Goal: Task Accomplishment & Management: Manage account settings

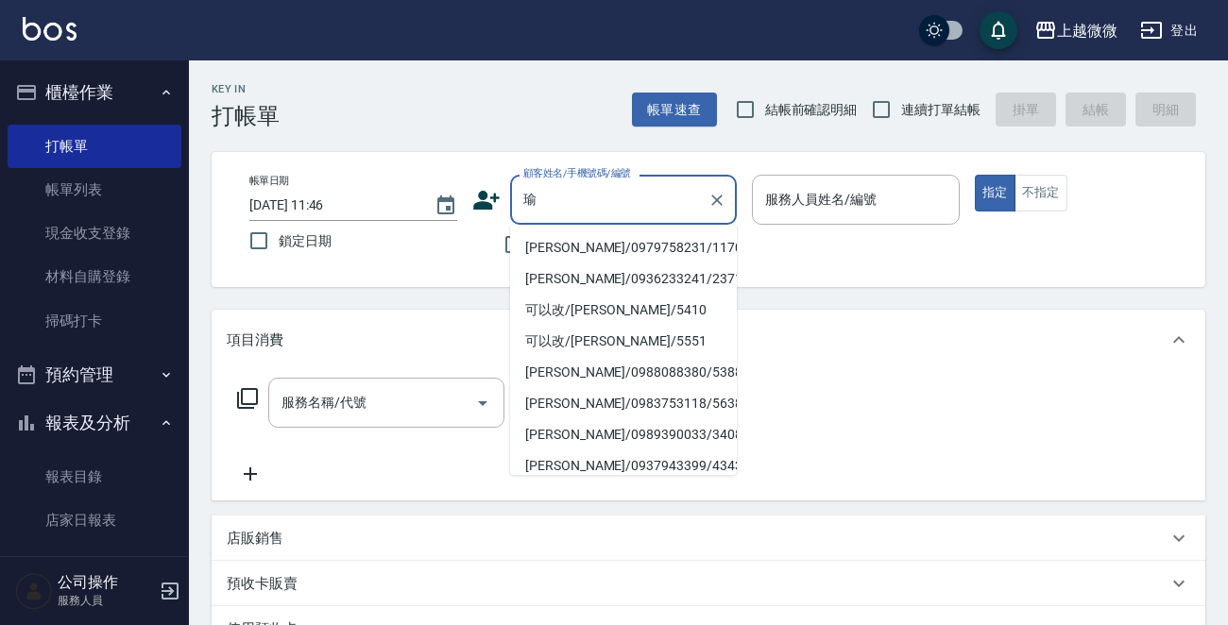
type input "余"
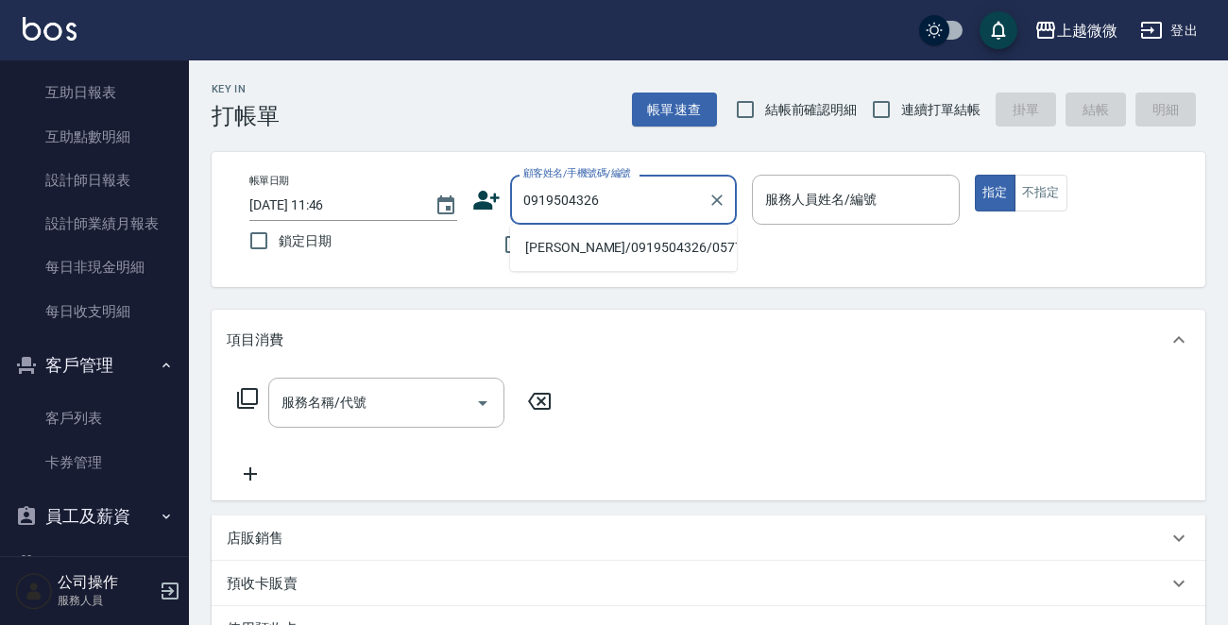
scroll to position [526, 0]
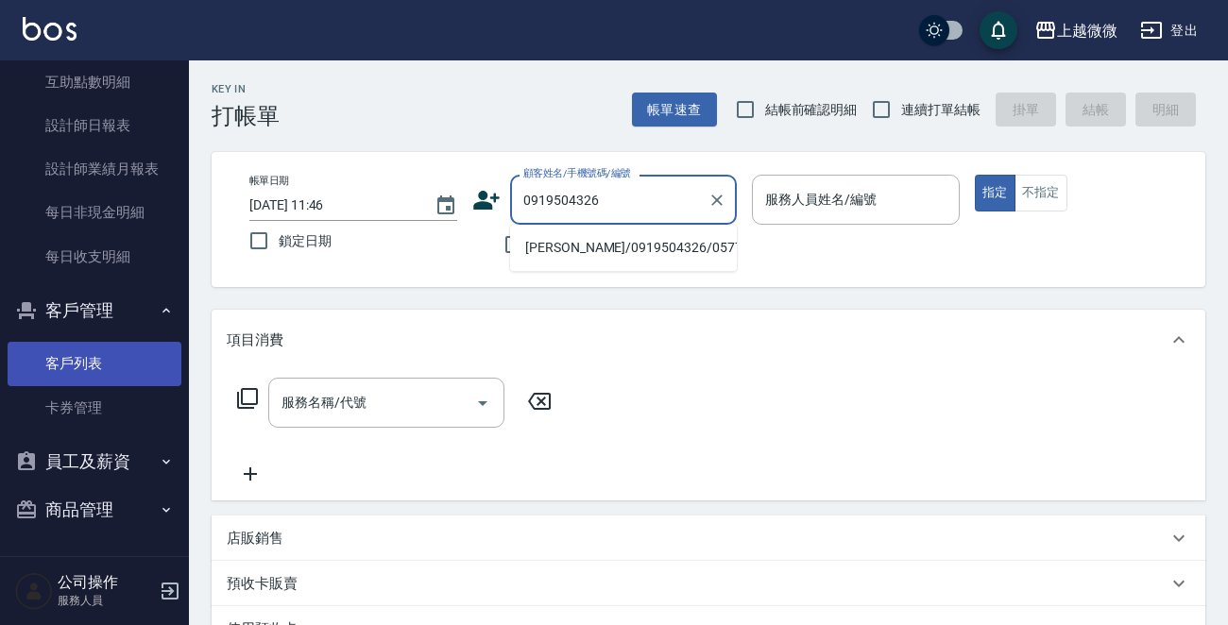
type input "0919504326"
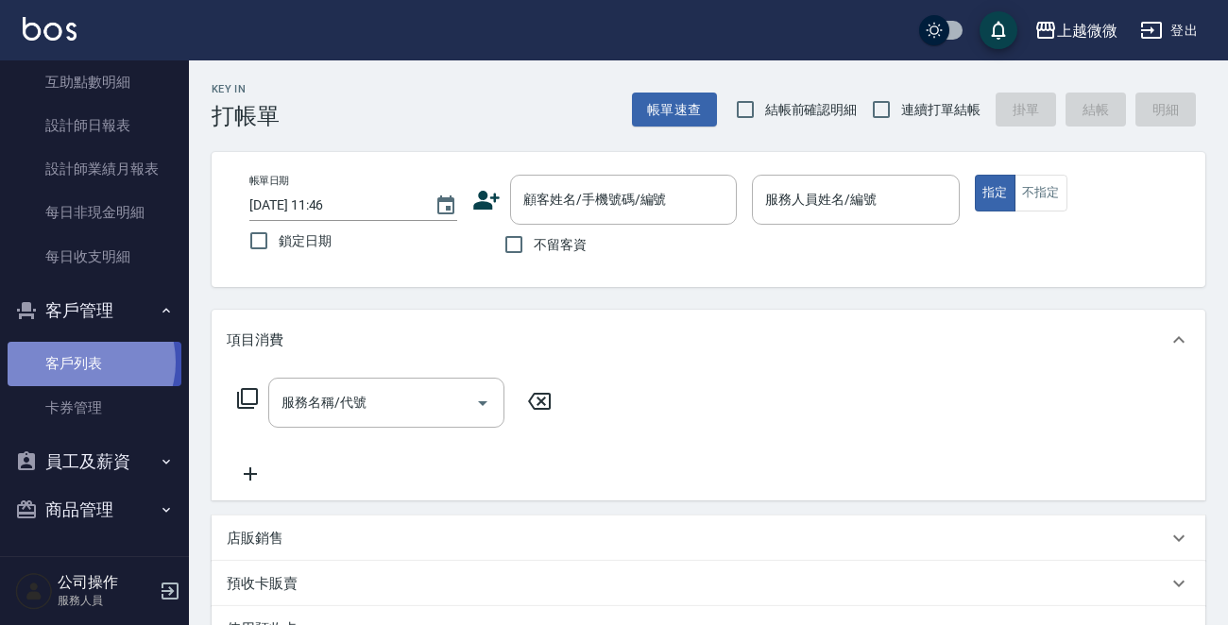
click at [82, 362] on link "客戶列表" at bounding box center [95, 363] width 174 height 43
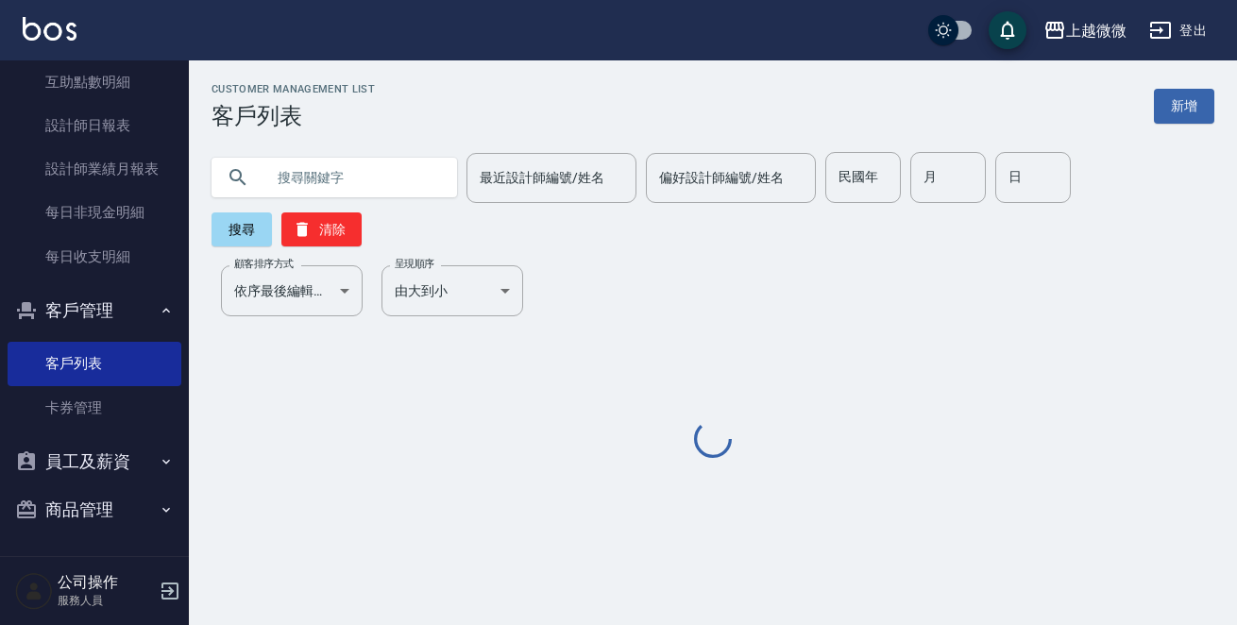
click at [314, 188] on input "text" at bounding box center [353, 177] width 178 height 51
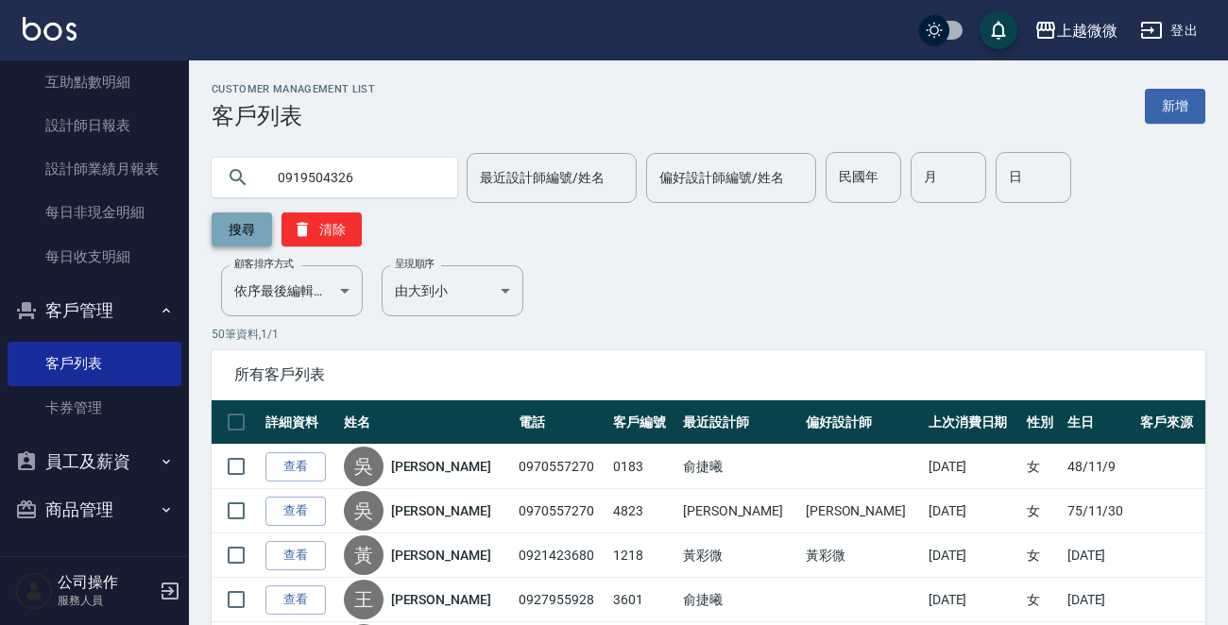
type input "0919504326"
click at [241, 237] on button "搜尋" at bounding box center [242, 230] width 60 height 34
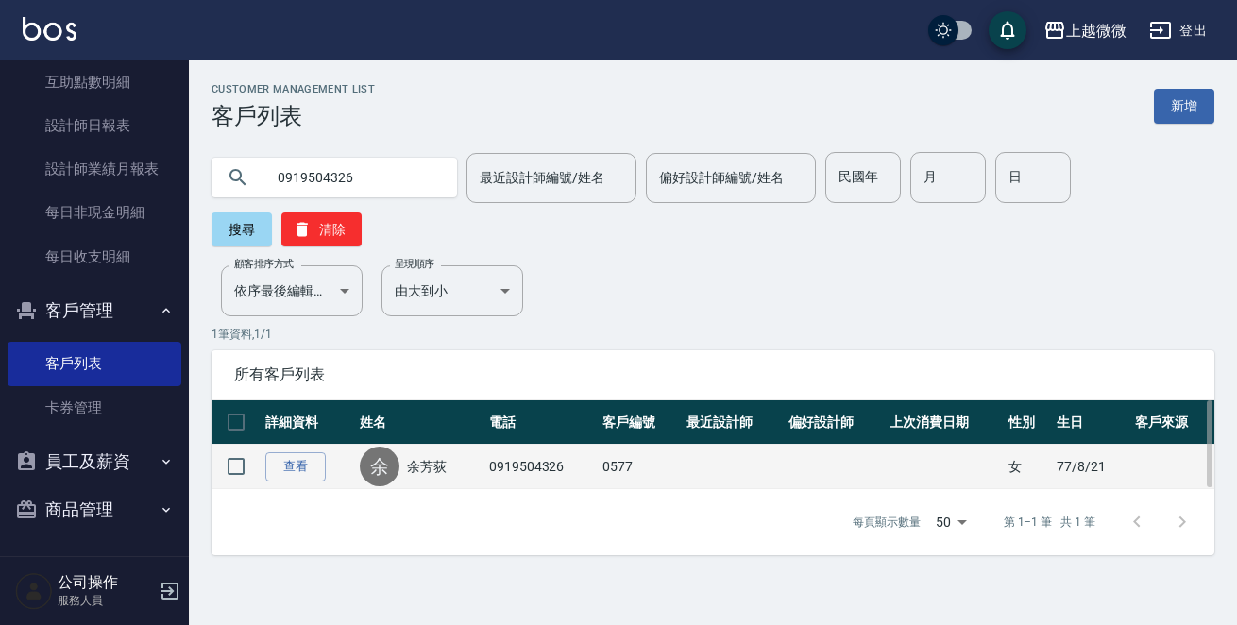
click at [416, 457] on link "余芳荻" at bounding box center [427, 466] width 40 height 19
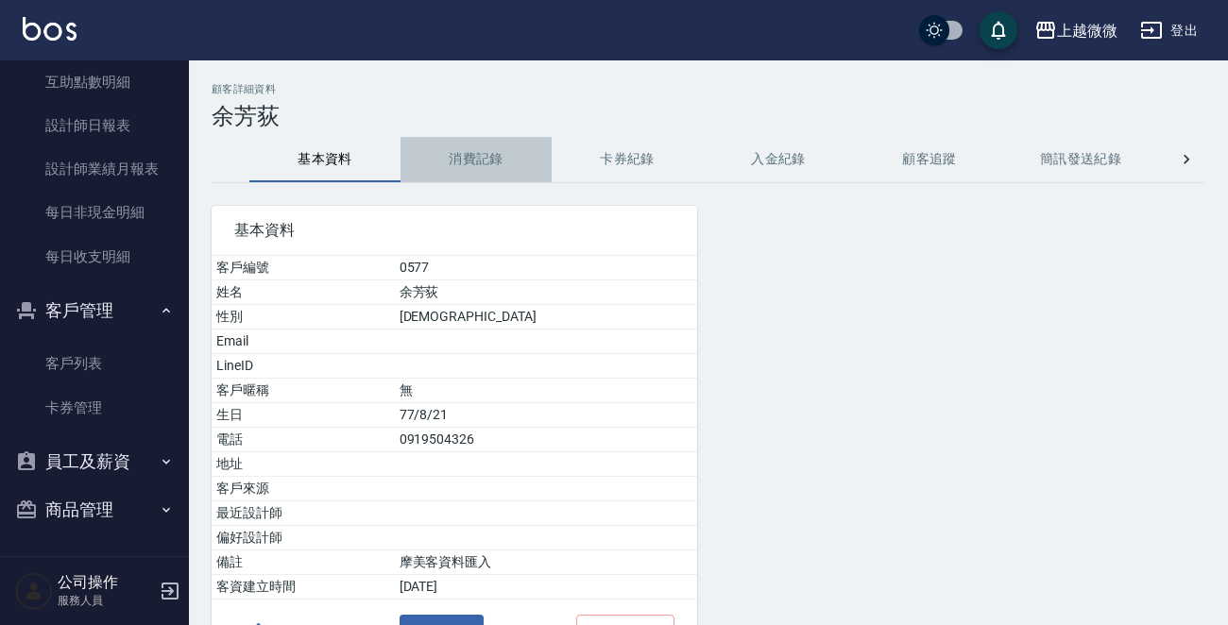
click at [485, 160] on button "消費記錄" at bounding box center [476, 159] width 151 height 45
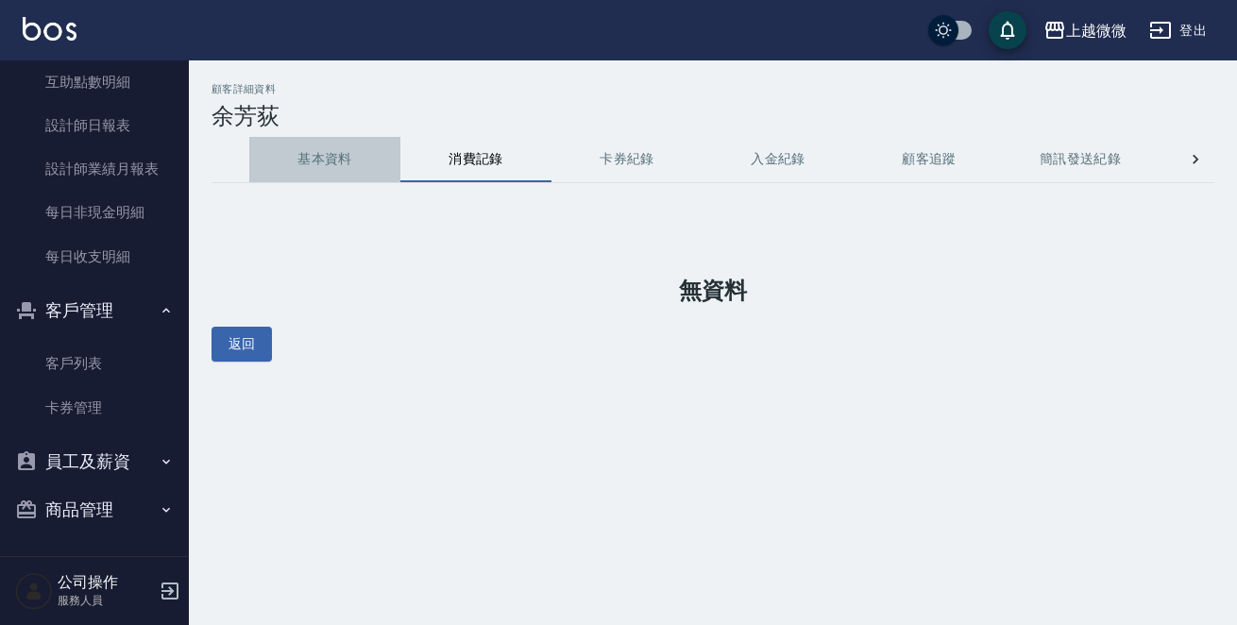
click at [331, 164] on button "基本資料" at bounding box center [324, 159] width 151 height 45
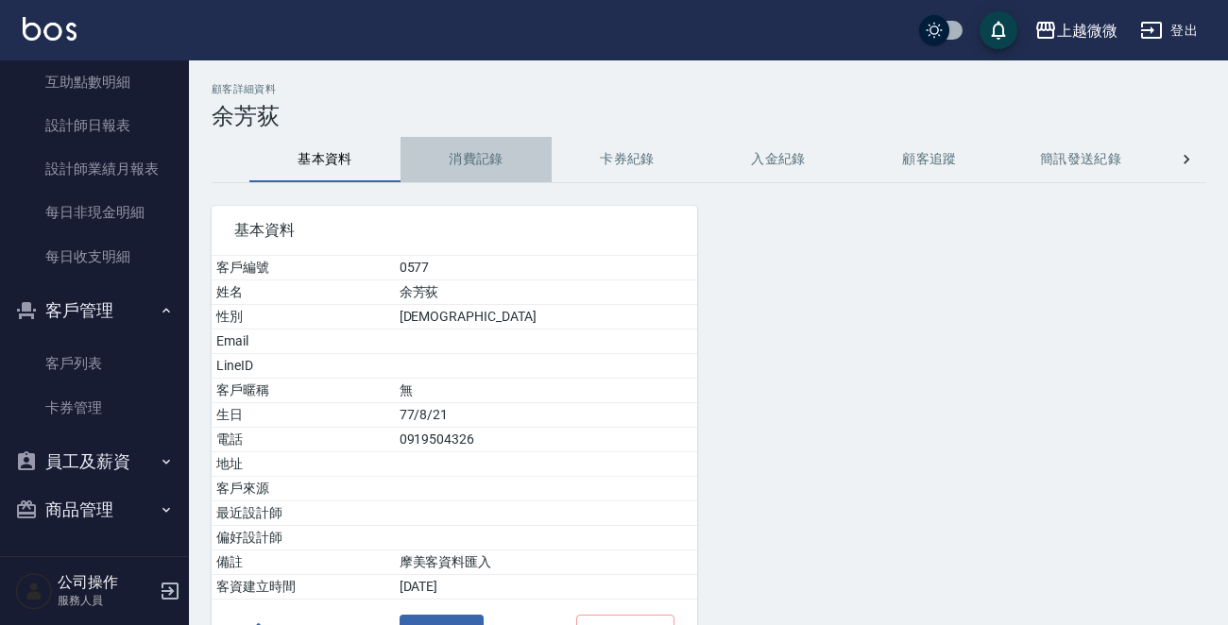
click at [463, 161] on button "消費記錄" at bounding box center [476, 159] width 151 height 45
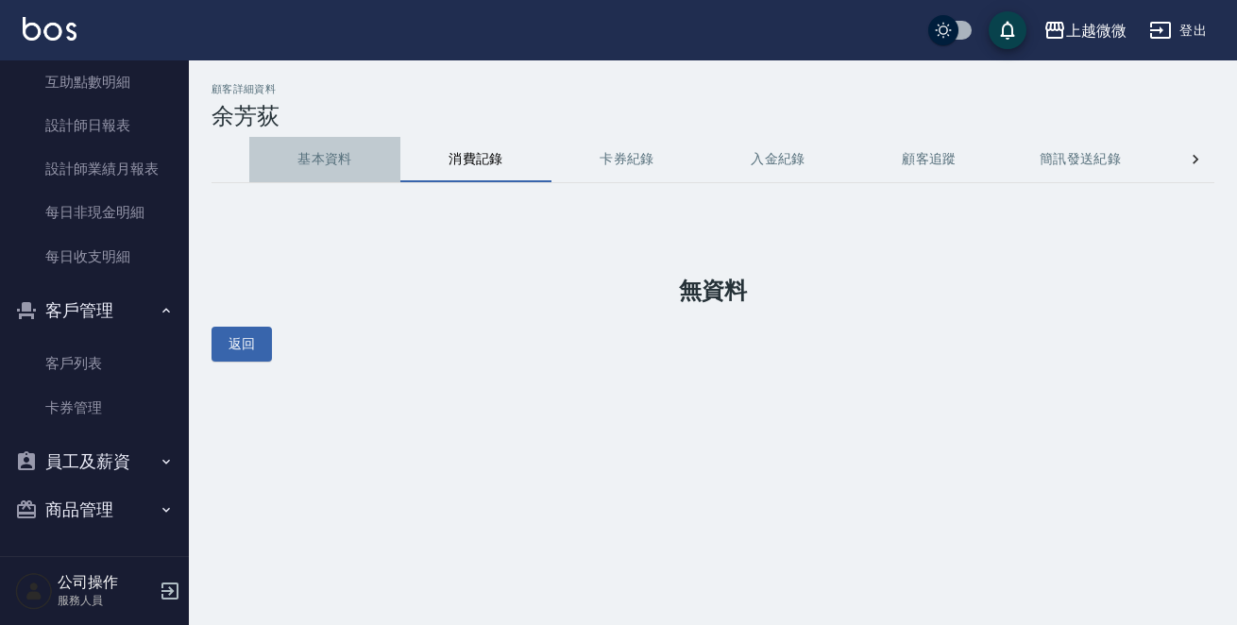
click at [329, 150] on button "基本資料" at bounding box center [324, 159] width 151 height 45
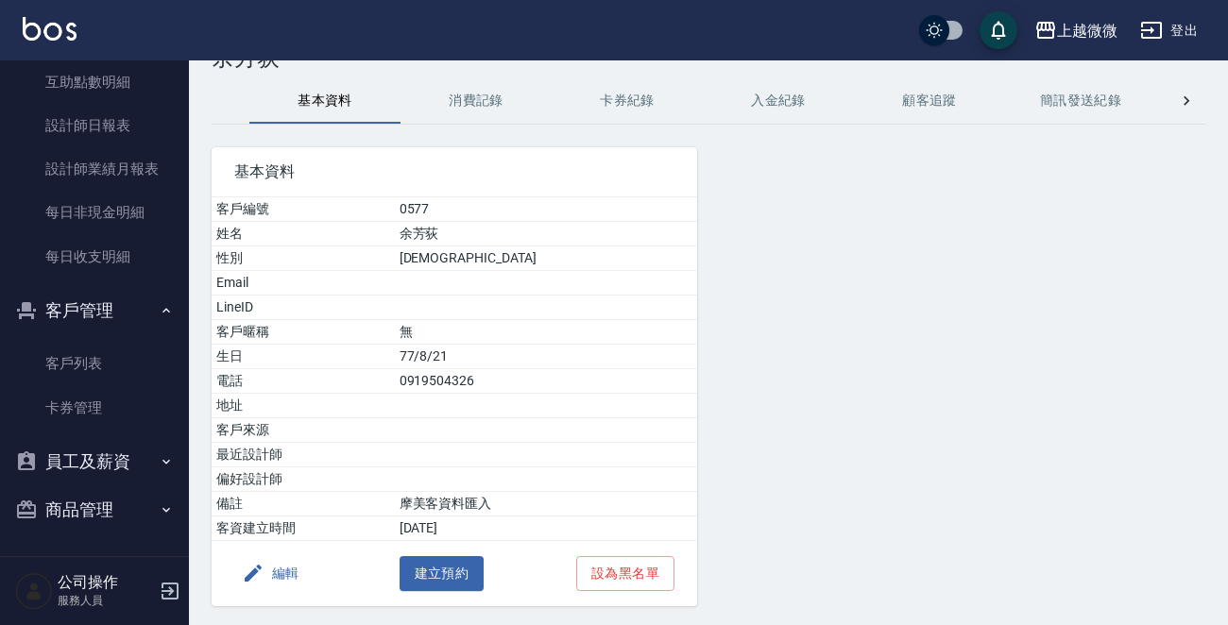
scroll to position [117, 0]
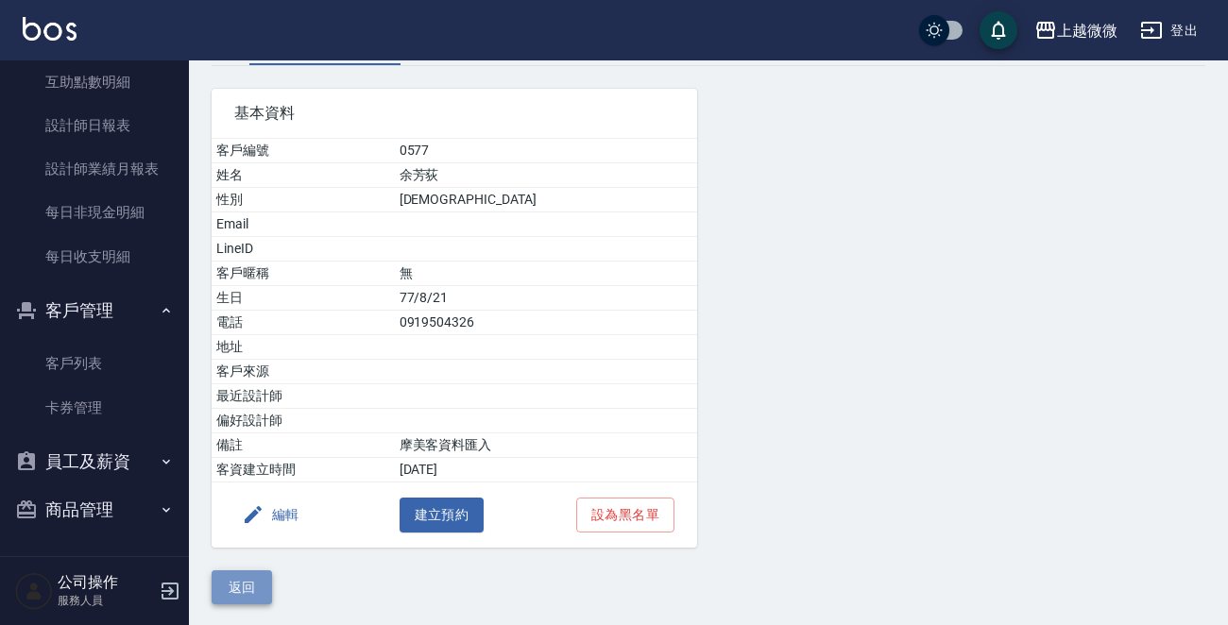
click at [250, 581] on button "返回" at bounding box center [242, 588] width 60 height 35
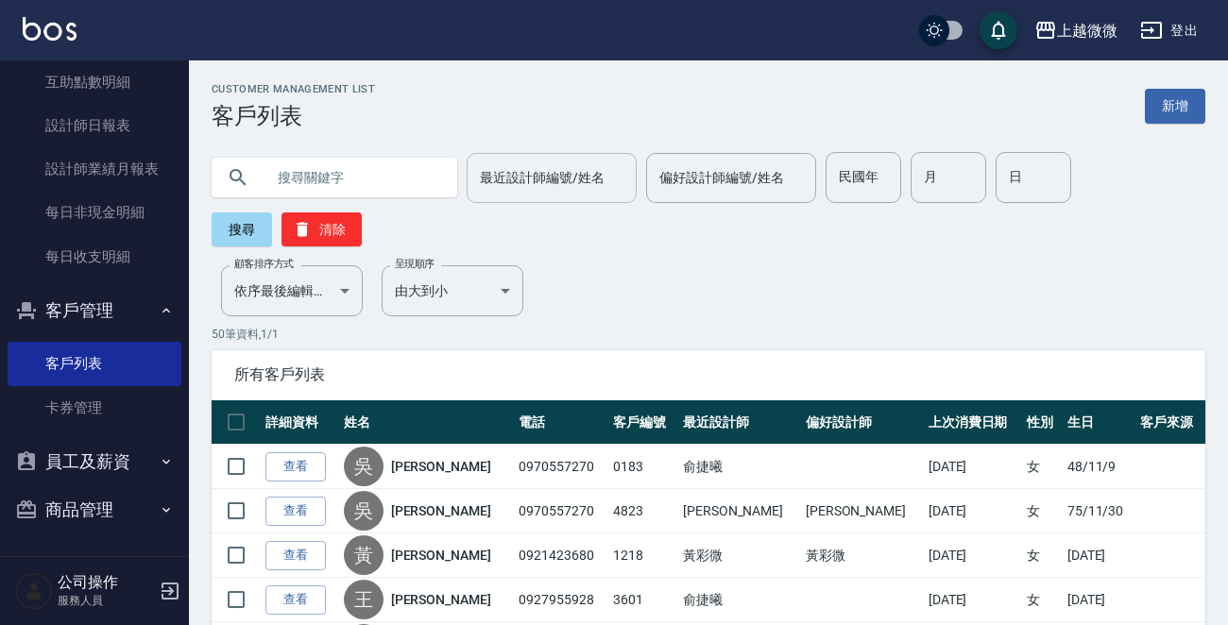
click at [559, 187] on input "最近設計師編號/姓名" at bounding box center [551, 178] width 153 height 33
drag, startPoint x: 380, startPoint y: 178, endPoint x: 357, endPoint y: 178, distance: 22.7
click at [378, 178] on input "text" at bounding box center [353, 177] width 178 height 51
type input "0908782289"
click at [235, 213] on button "搜尋" at bounding box center [242, 230] width 60 height 34
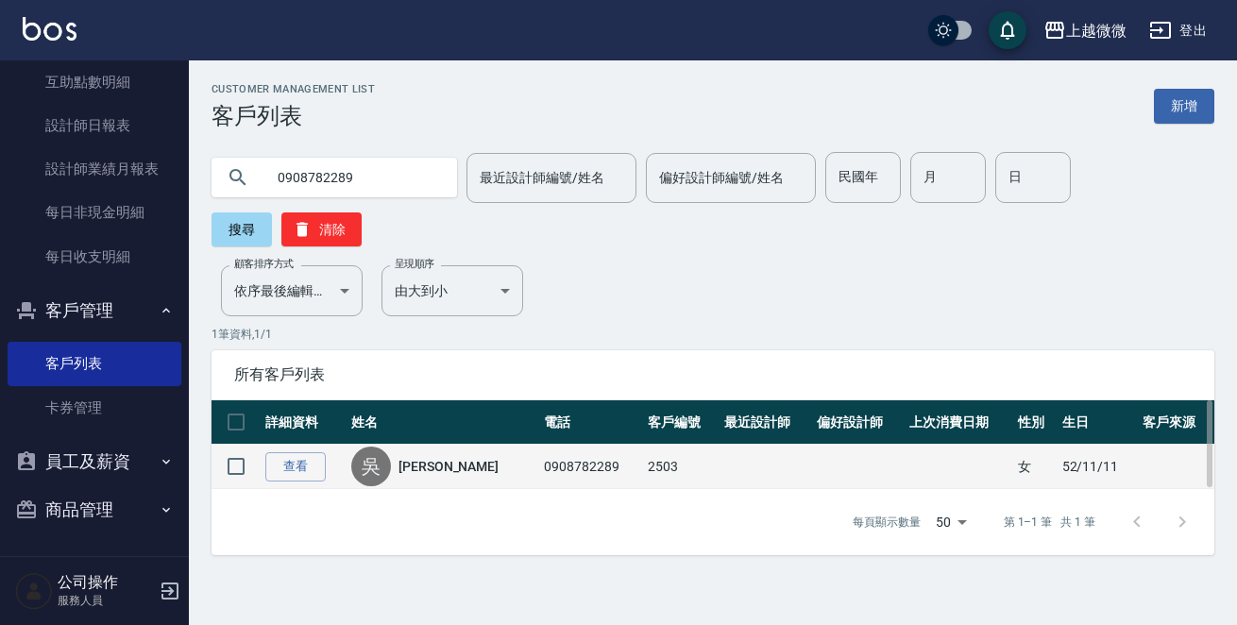
click at [418, 447] on div "[PERSON_NAME]" at bounding box center [442, 467] width 183 height 40
click at [424, 457] on link "[PERSON_NAME]" at bounding box center [449, 466] width 100 height 19
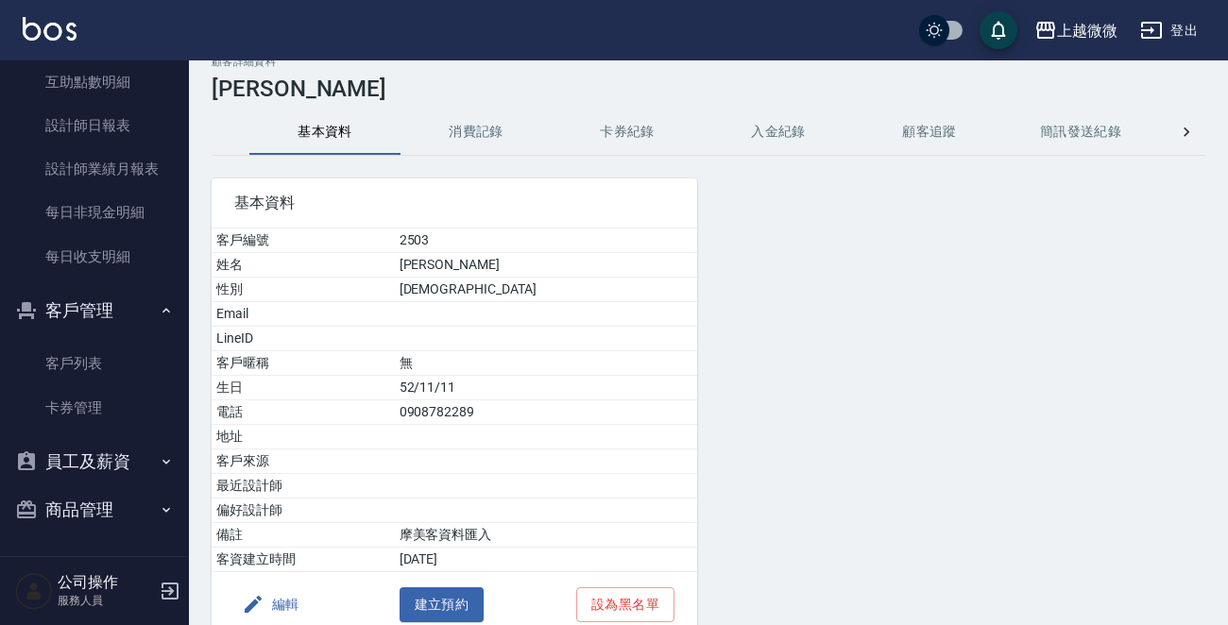
scroll to position [23, 0]
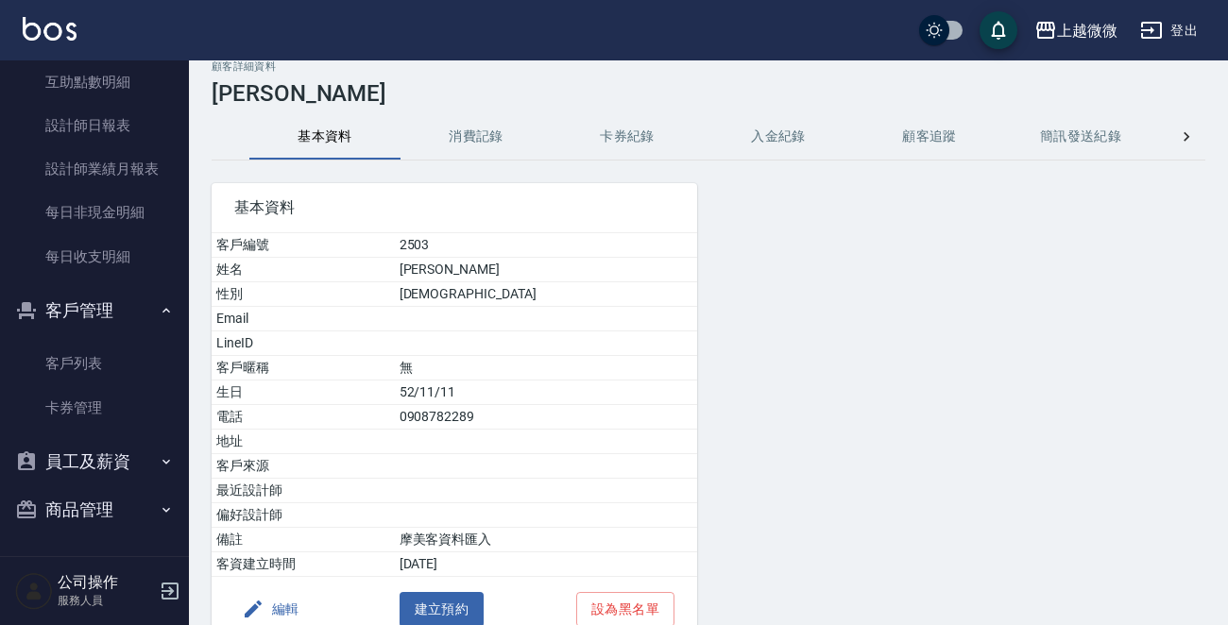
click at [445, 141] on button "消費記錄" at bounding box center [476, 136] width 151 height 45
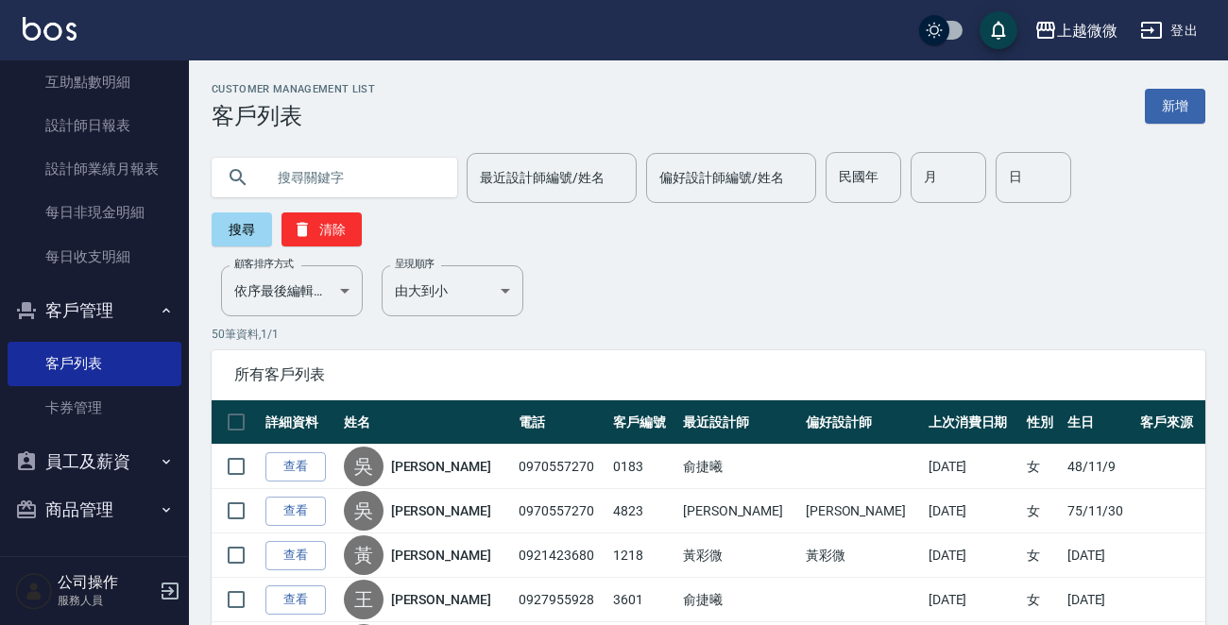
click at [341, 195] on input "text" at bounding box center [353, 177] width 178 height 51
type input "0908782289"
click at [247, 235] on button "搜尋" at bounding box center [242, 230] width 60 height 34
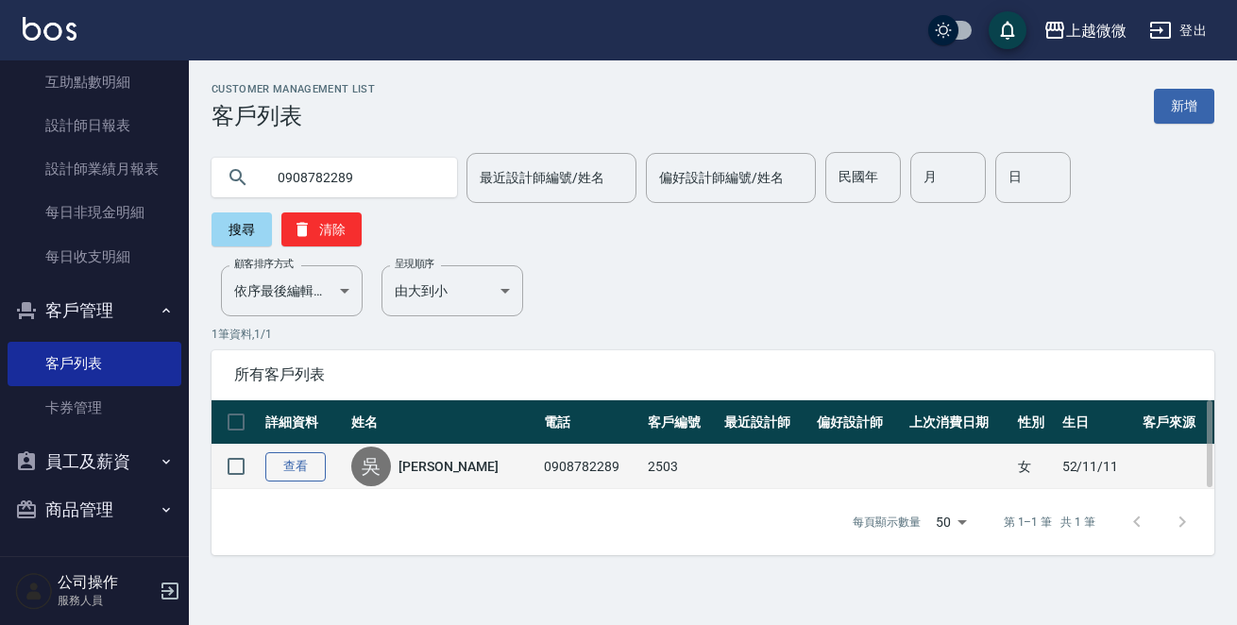
click at [307, 452] on link "查看" at bounding box center [295, 466] width 60 height 29
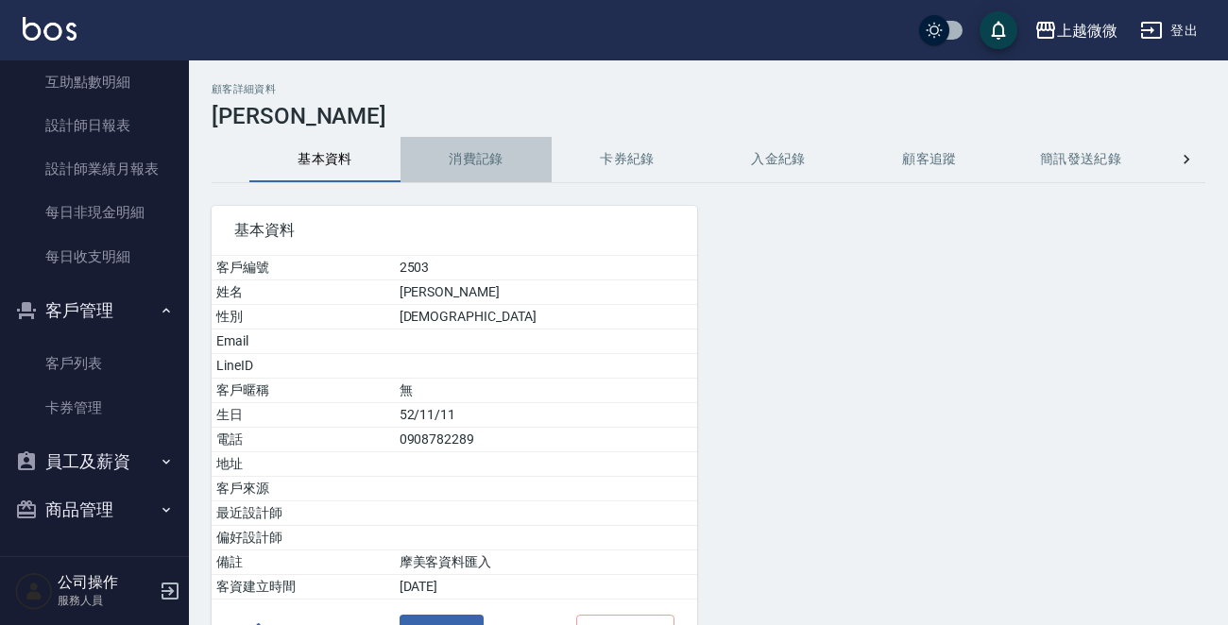
click at [481, 159] on button "消費記錄" at bounding box center [476, 159] width 151 height 45
